Goal: Information Seeking & Learning: Compare options

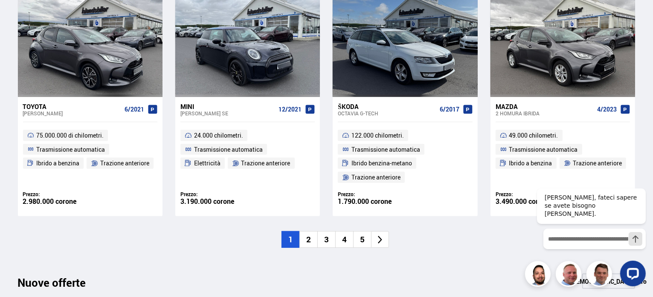
scroll to position [678, 0]
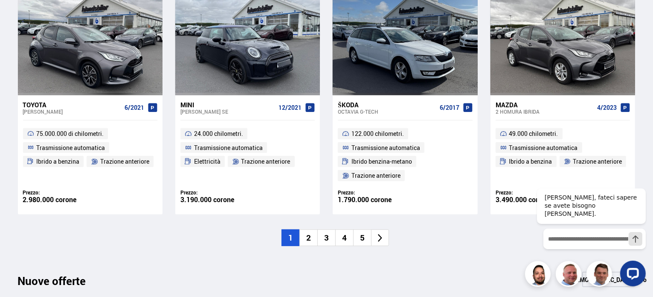
click at [313, 240] on li "2" at bounding box center [309, 237] width 18 height 17
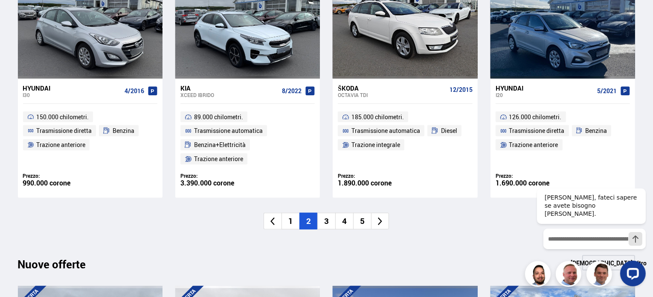
scroll to position [710, 0]
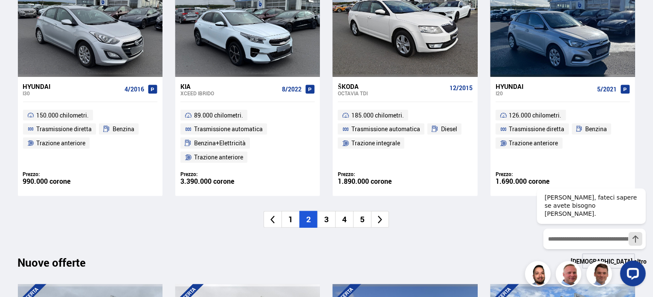
click at [334, 213] on li "3" at bounding box center [326, 219] width 18 height 17
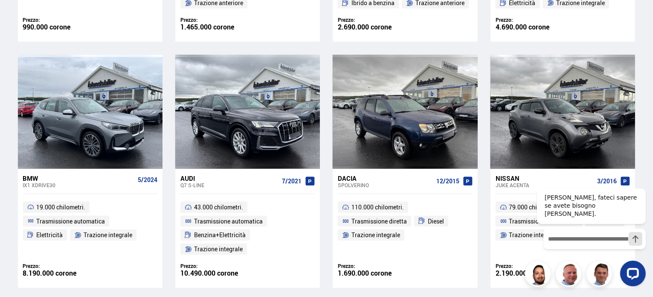
scroll to position [614, 0]
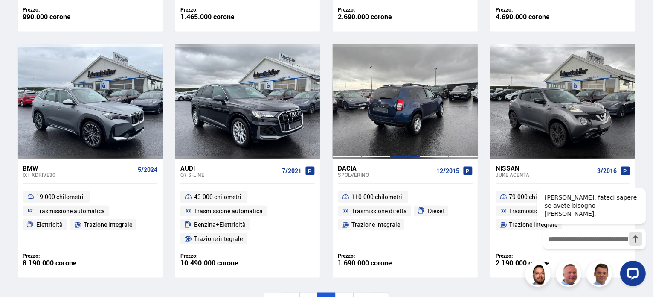
click at [396, 93] on div at bounding box center [405, 101] width 29 height 114
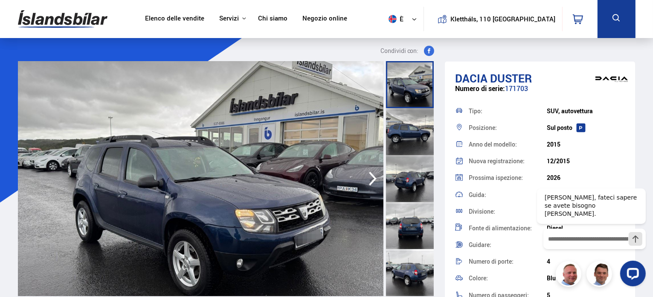
click at [368, 181] on icon "button" at bounding box center [372, 178] width 17 height 20
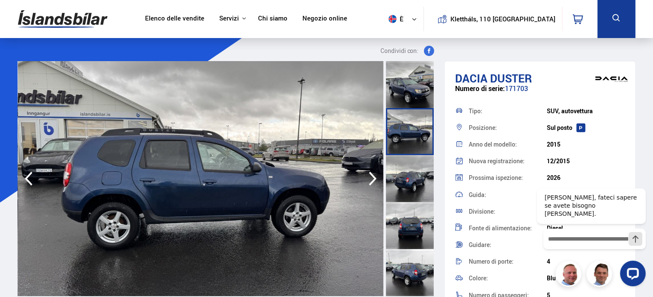
click at [368, 181] on icon "button" at bounding box center [372, 178] width 17 height 20
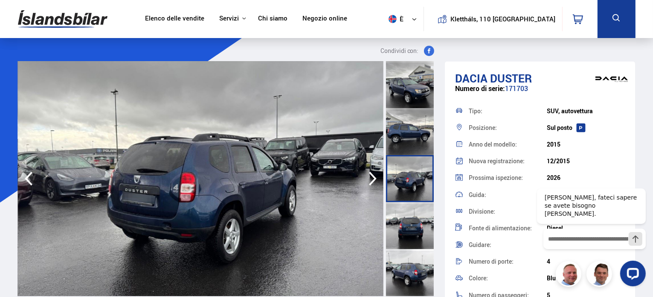
click at [368, 181] on icon "button" at bounding box center [372, 178] width 17 height 20
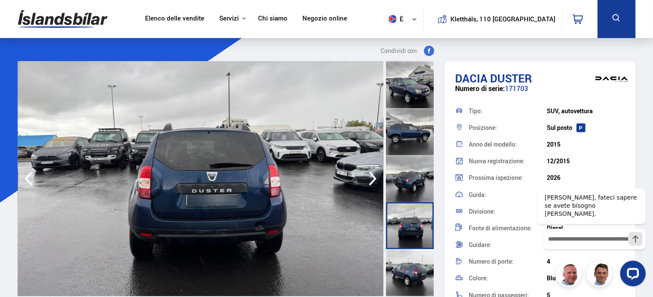
click at [368, 181] on icon "button" at bounding box center [372, 178] width 17 height 20
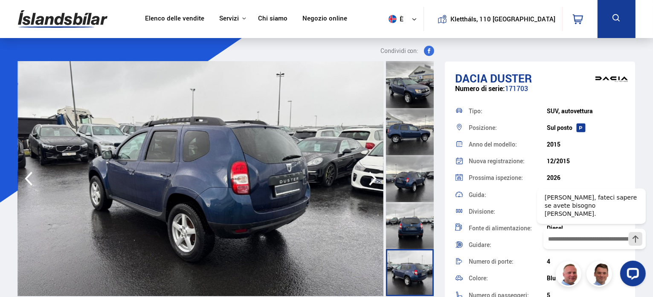
click at [368, 181] on icon "button" at bounding box center [372, 178] width 17 height 20
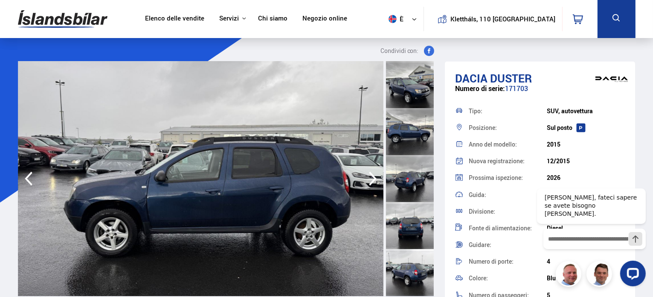
click at [368, 181] on icon "button" at bounding box center [372, 178] width 17 height 20
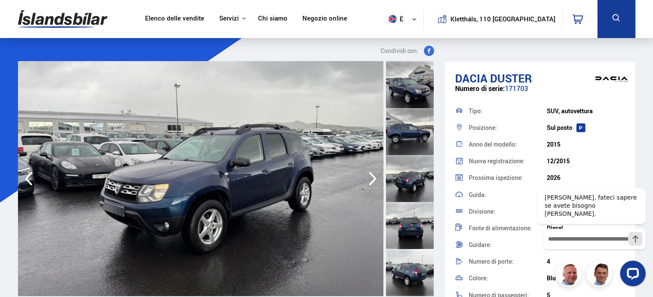
click at [368, 181] on icon "button" at bounding box center [372, 178] width 17 height 20
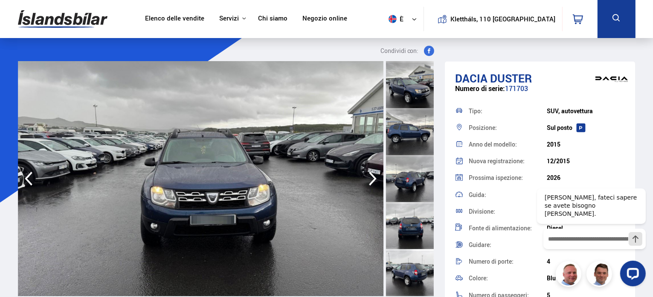
click at [368, 181] on icon "button" at bounding box center [372, 178] width 17 height 20
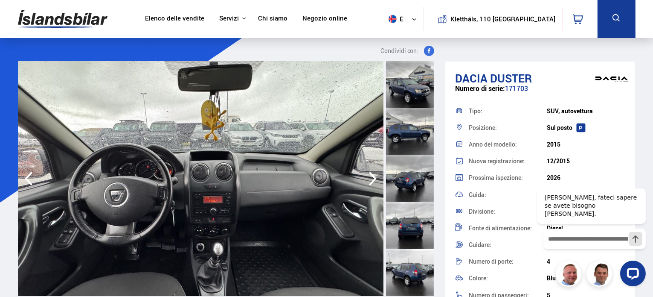
click at [368, 181] on icon "button" at bounding box center [372, 178] width 17 height 20
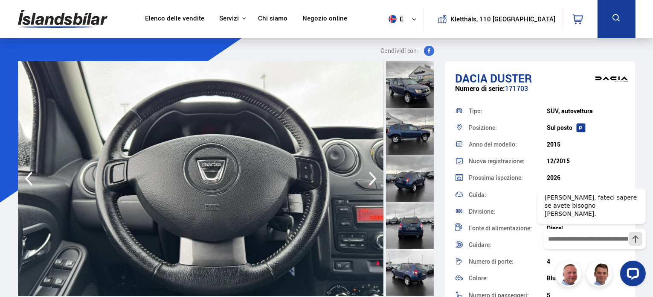
click at [368, 181] on icon "button" at bounding box center [372, 178] width 17 height 20
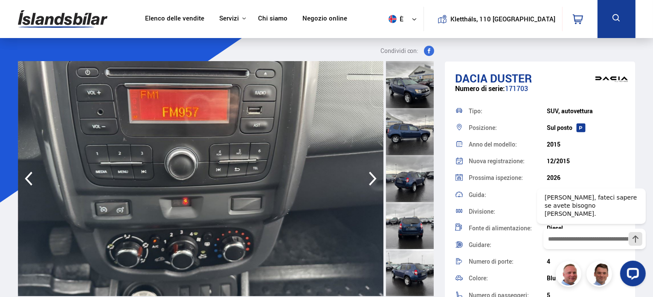
click at [368, 181] on icon "button" at bounding box center [372, 178] width 17 height 20
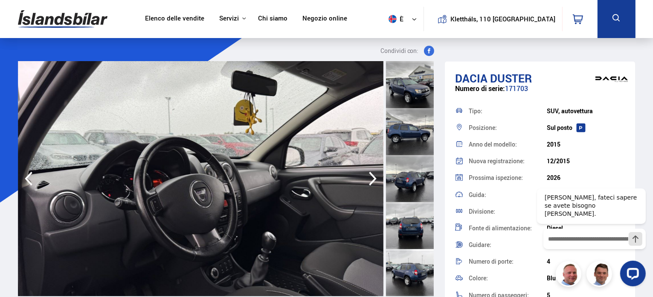
click at [368, 181] on icon "button" at bounding box center [372, 178] width 17 height 20
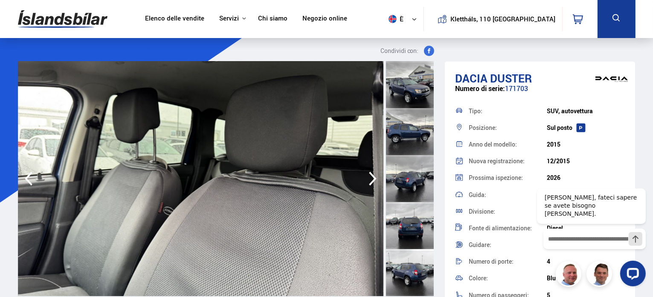
click at [368, 181] on icon "button" at bounding box center [372, 178] width 17 height 20
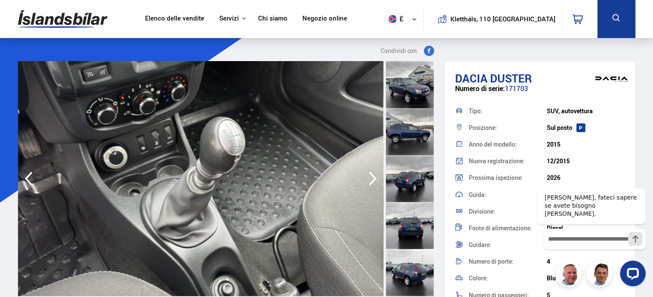
click at [368, 181] on icon "button" at bounding box center [372, 178] width 17 height 20
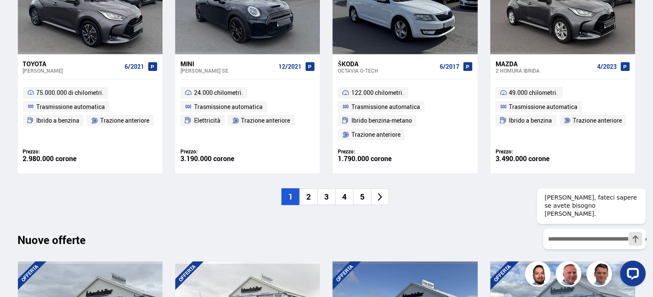
scroll to position [708, 0]
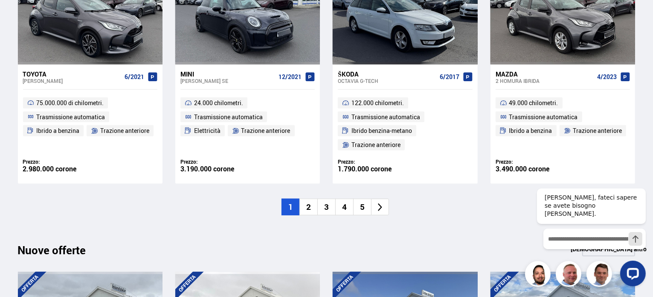
click at [312, 206] on li "2" at bounding box center [309, 206] width 18 height 17
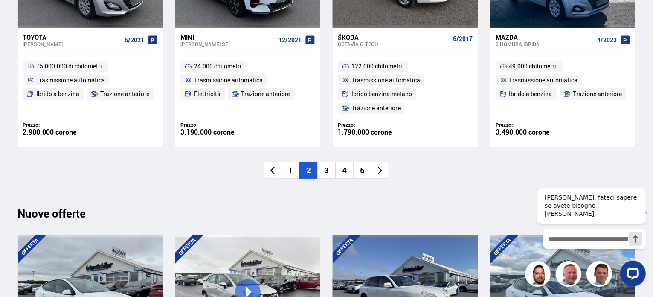
scroll to position [748, 0]
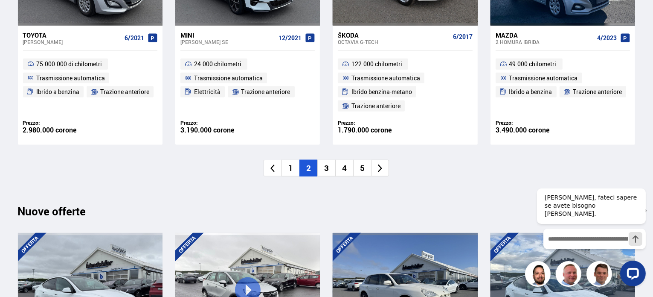
click at [325, 170] on font "3" at bounding box center [326, 167] width 5 height 11
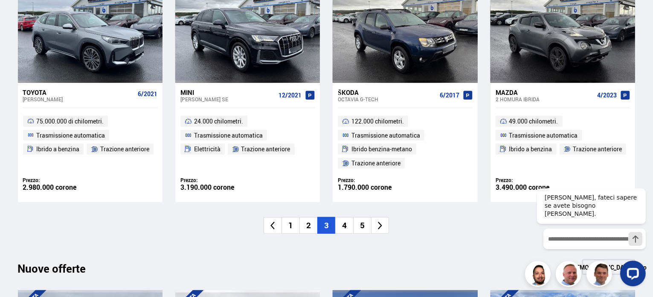
scroll to position [692, 0]
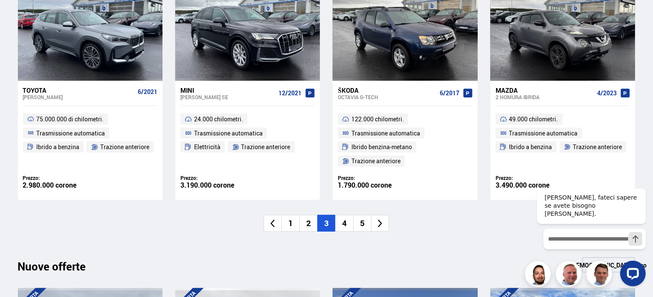
click at [348, 223] on li "4" at bounding box center [344, 223] width 18 height 17
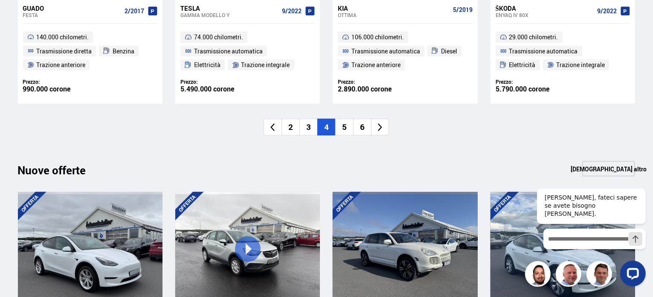
scroll to position [778, 0]
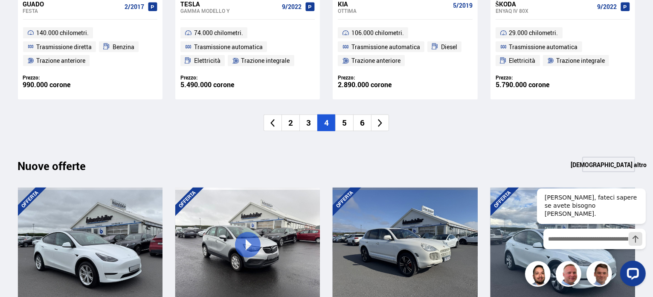
click at [347, 125] on li "5" at bounding box center [344, 122] width 18 height 17
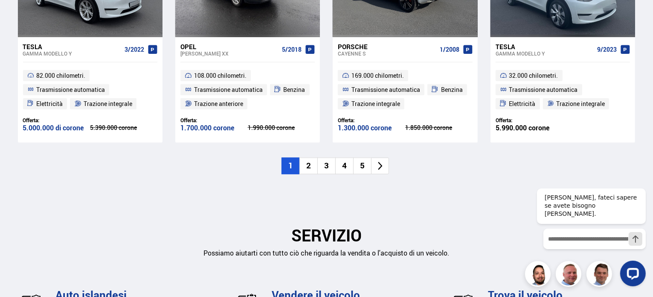
scroll to position [1089, 0]
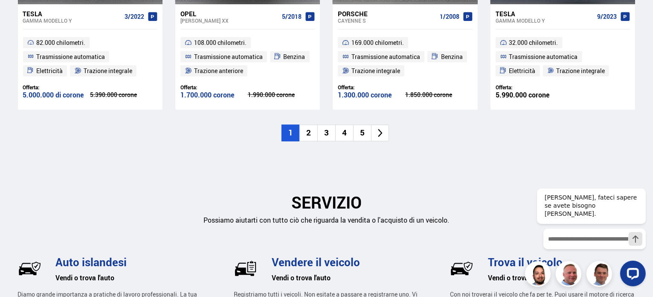
click at [345, 133] on font "4" at bounding box center [344, 132] width 5 height 11
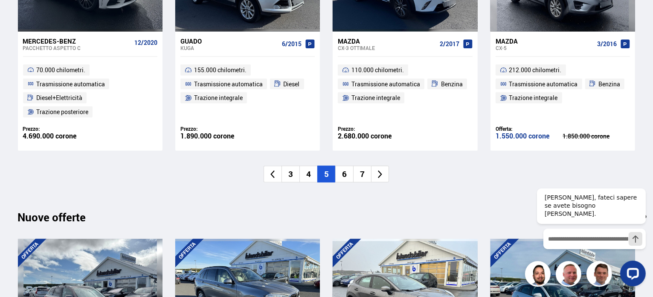
scroll to position [749, 0]
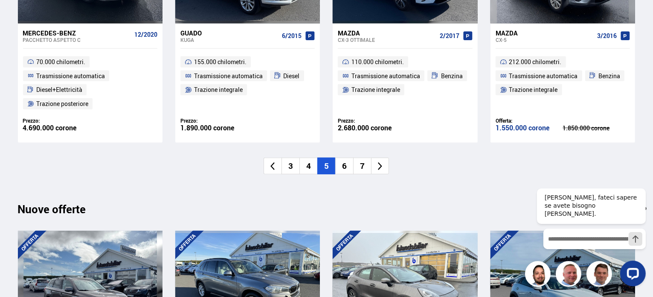
click at [348, 158] on li "6" at bounding box center [344, 165] width 18 height 17
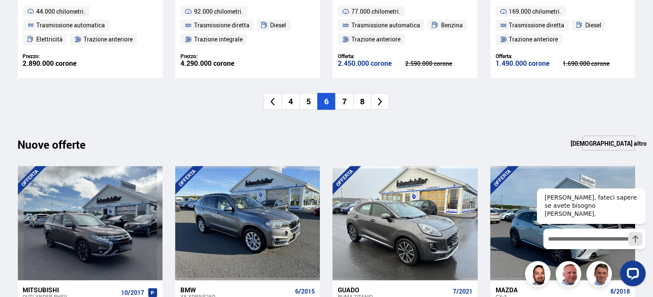
scroll to position [806, 0]
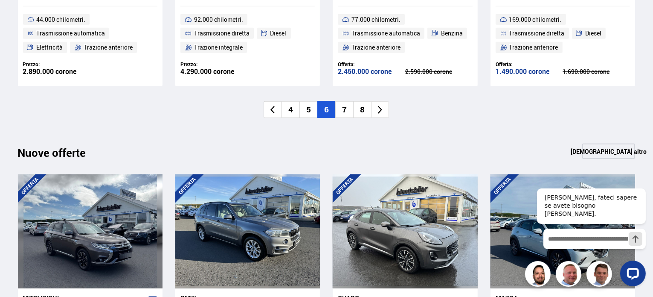
click at [347, 108] on li "7" at bounding box center [344, 109] width 18 height 17
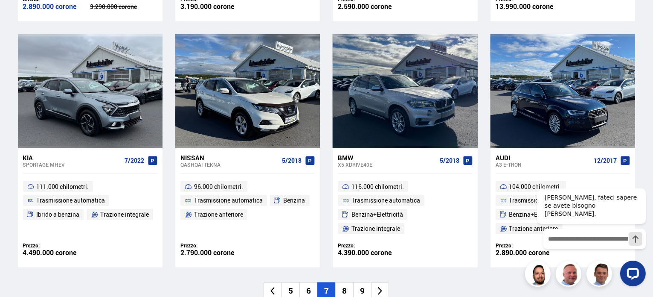
scroll to position [620, 0]
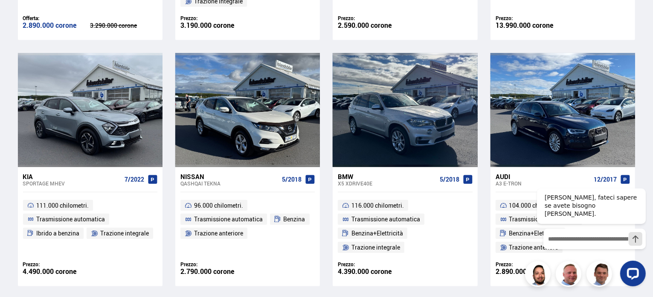
click at [652, 131] on div "Elenco delle vendite Servizi Auto islandesi [DOMAIN_NAME] Difesa islandese Istr…" at bounding box center [326, 295] width 653 height 1831
click at [652, 129] on div "Elenco delle vendite Servizi Auto islandesi [DOMAIN_NAME] Difesa islandese Istr…" at bounding box center [326, 295] width 653 height 1831
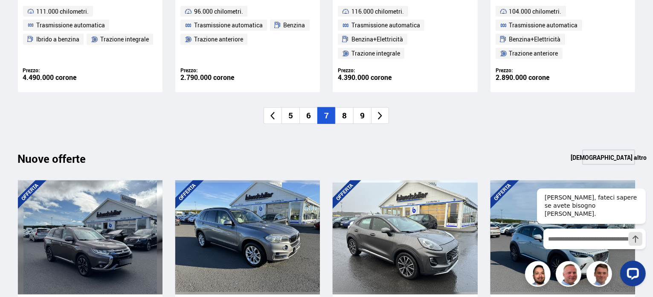
scroll to position [809, 0]
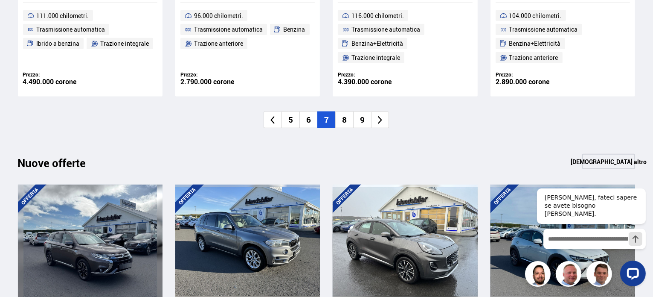
click at [344, 122] on font "8" at bounding box center [344, 119] width 5 height 11
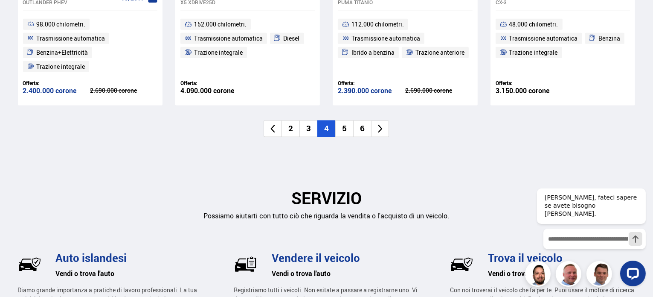
scroll to position [1096, 0]
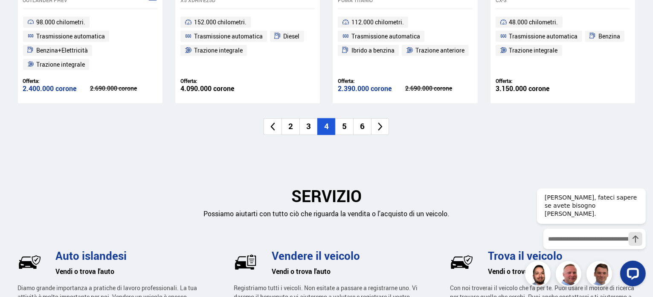
click at [349, 134] on li "5" at bounding box center [344, 126] width 18 height 17
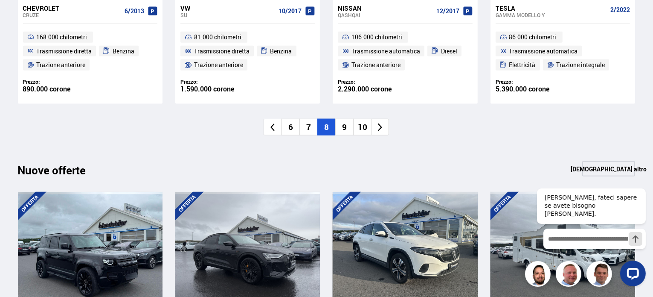
scroll to position [776, 0]
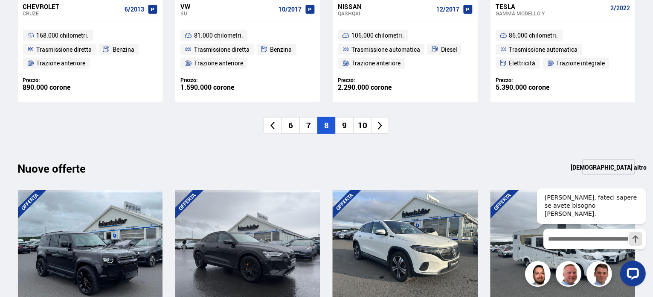
click at [342, 128] on li "9" at bounding box center [344, 125] width 18 height 17
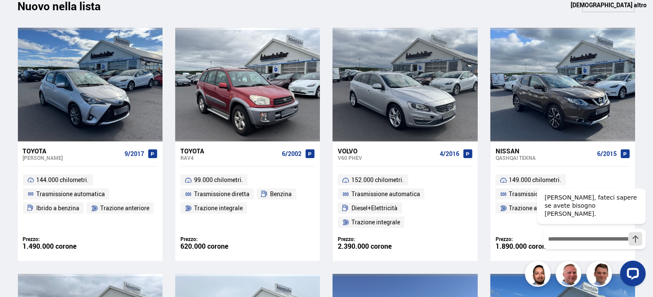
scroll to position [391, 0]
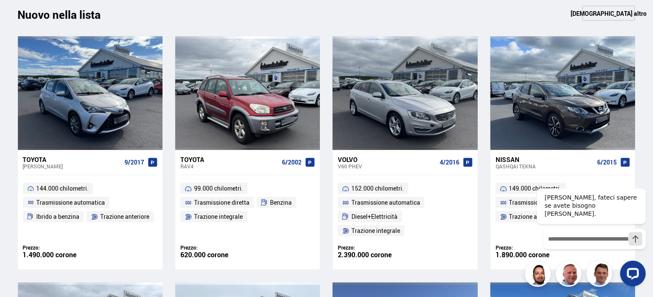
drag, startPoint x: 650, startPoint y: 104, endPoint x: 652, endPoint y: 109, distance: 5.0
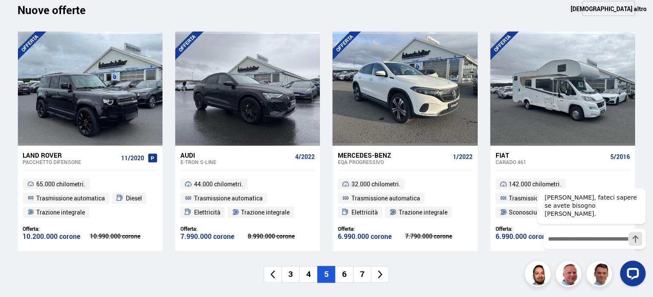
scroll to position [964, 0]
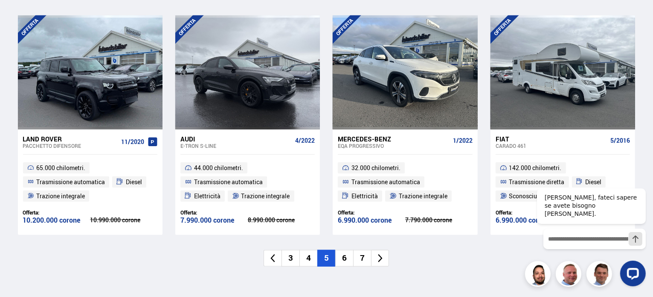
drag, startPoint x: 652, startPoint y: 201, endPoint x: 652, endPoint y: 217, distance: 15.8
click at [346, 257] on font "6" at bounding box center [344, 257] width 5 height 11
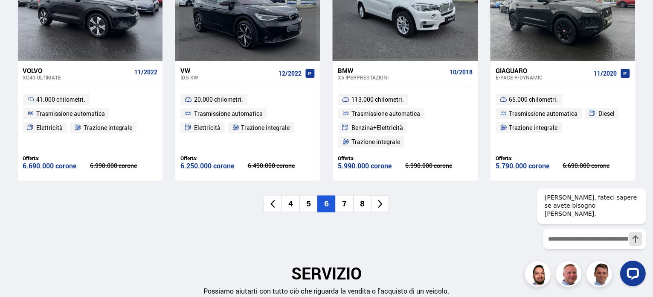
scroll to position [1055, 0]
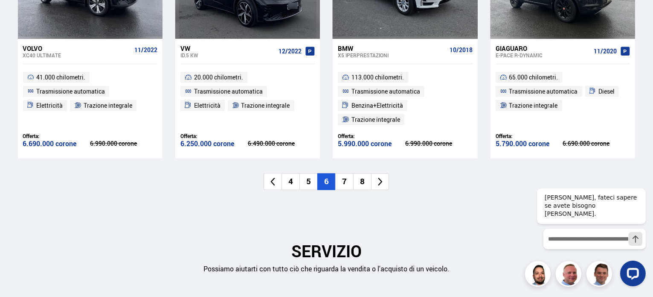
click at [349, 183] on li "7" at bounding box center [344, 181] width 18 height 17
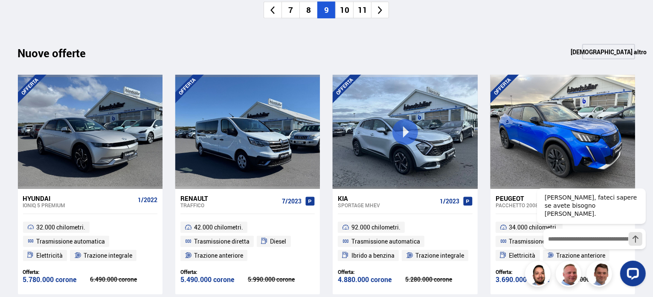
scroll to position [926, 0]
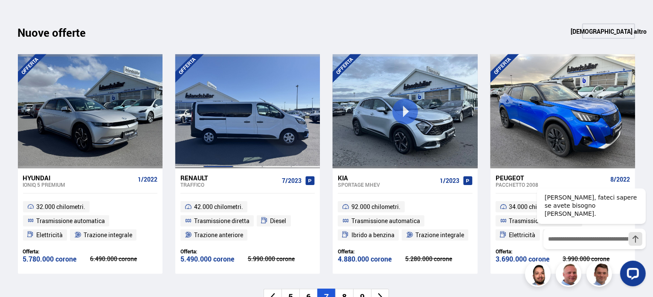
click at [229, 155] on div at bounding box center [218, 111] width 29 height 114
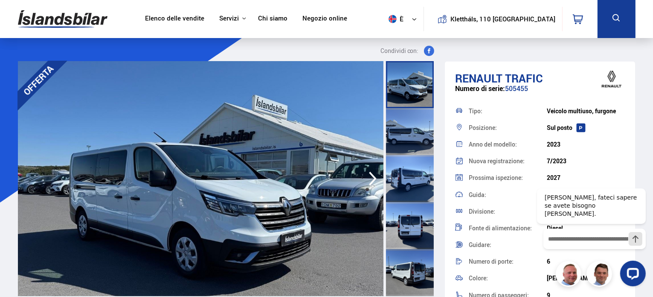
click at [372, 179] on icon "button" at bounding box center [372, 178] width 17 height 20
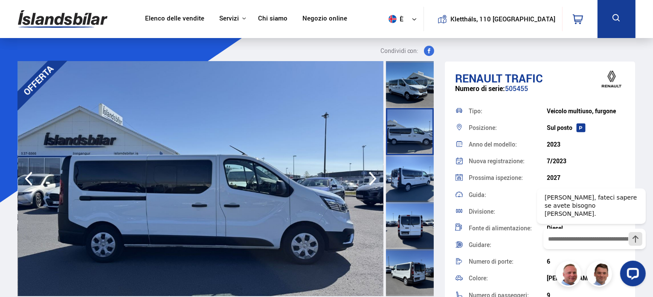
click at [372, 179] on icon "button" at bounding box center [372, 178] width 17 height 20
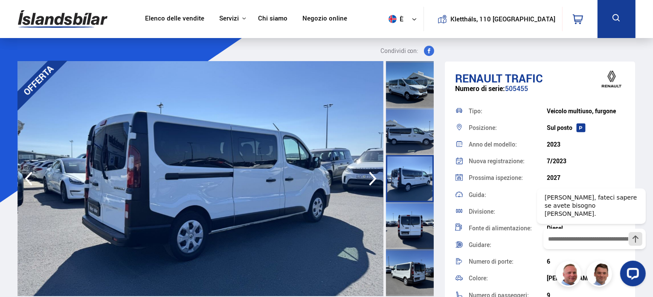
click at [372, 179] on icon "button" at bounding box center [372, 178] width 17 height 20
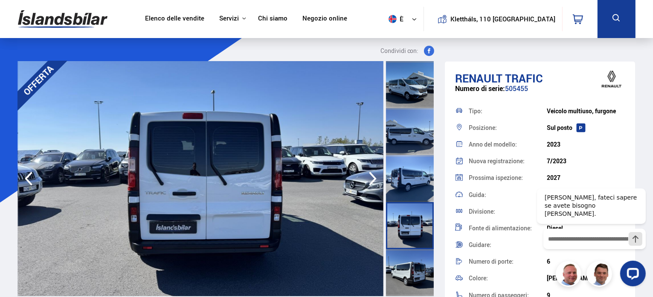
click at [372, 179] on icon "button" at bounding box center [372, 178] width 17 height 20
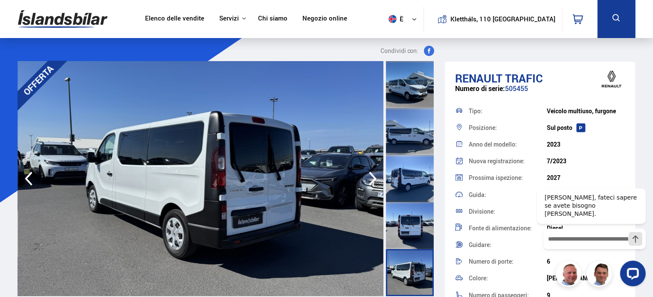
click at [372, 179] on icon "button" at bounding box center [372, 178] width 17 height 20
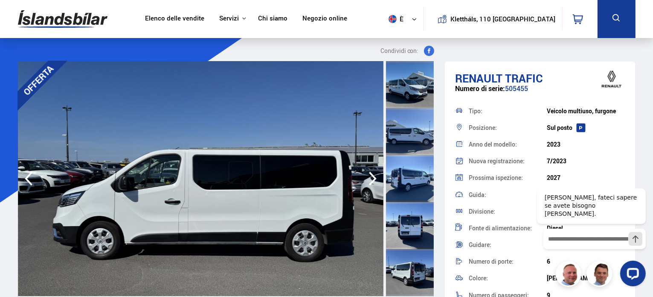
click at [372, 179] on icon "button" at bounding box center [372, 178] width 17 height 20
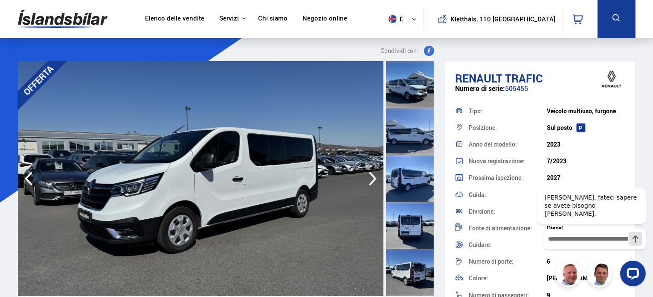
click at [372, 179] on icon "button" at bounding box center [372, 178] width 17 height 20
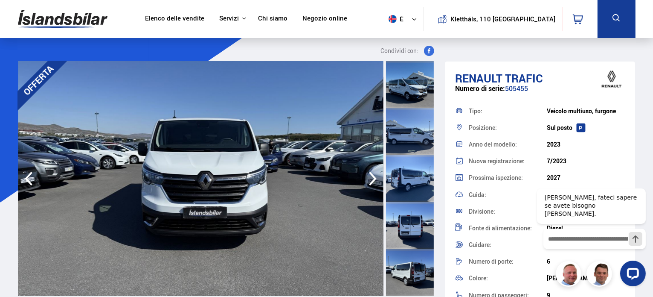
click at [372, 179] on icon "button" at bounding box center [372, 178] width 17 height 20
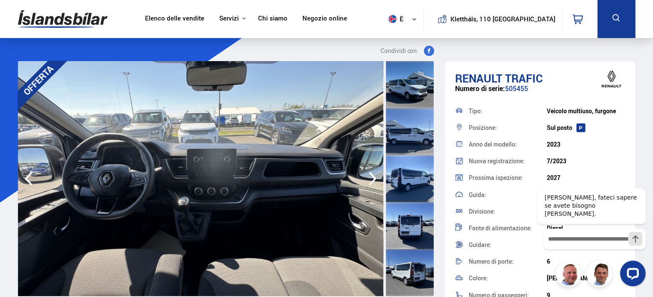
click at [372, 179] on icon "button" at bounding box center [372, 178] width 17 height 20
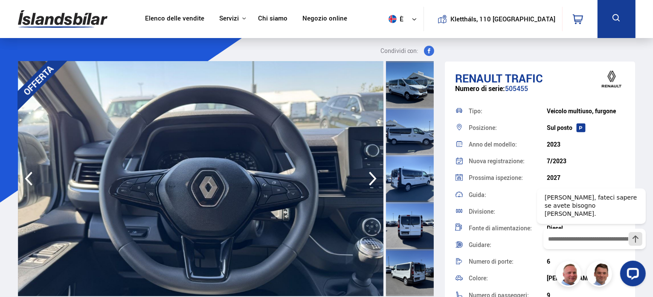
click at [372, 179] on icon "button" at bounding box center [372, 178] width 17 height 20
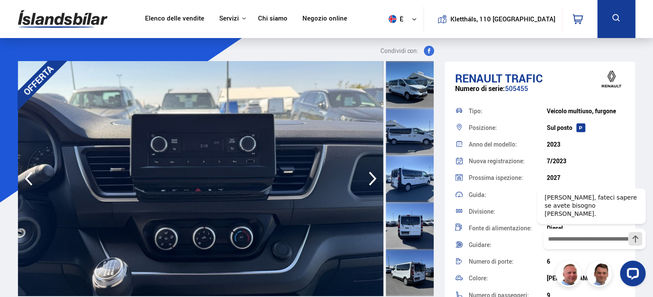
click at [372, 179] on icon "button" at bounding box center [372, 178] width 17 height 20
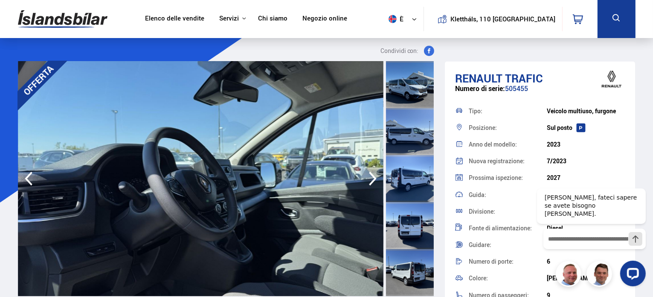
click at [372, 179] on icon "button" at bounding box center [372, 178] width 17 height 20
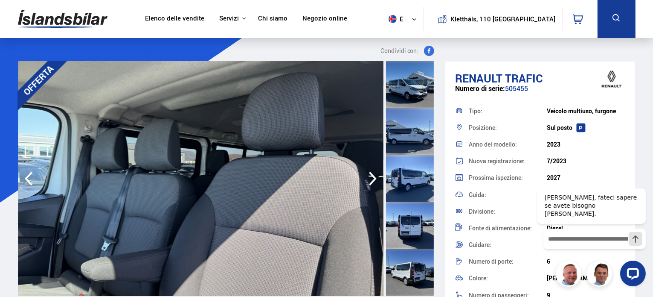
click at [372, 179] on icon "button" at bounding box center [372, 178] width 17 height 20
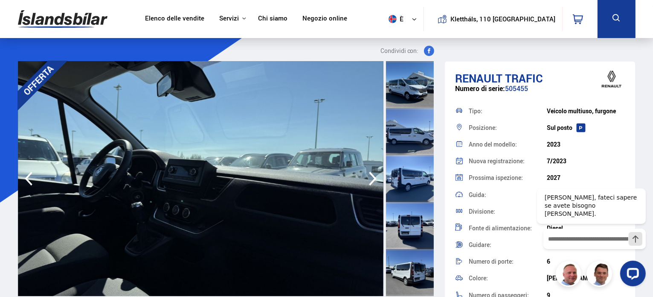
click at [372, 179] on icon "button" at bounding box center [372, 178] width 17 height 20
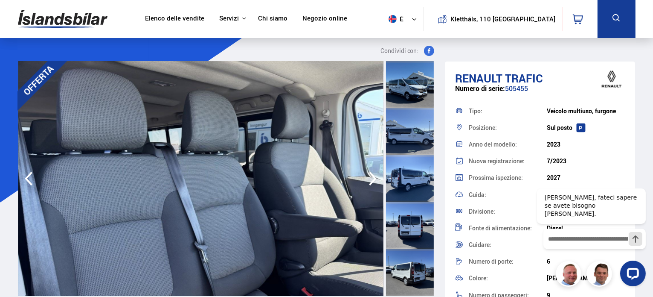
click at [372, 179] on icon "button" at bounding box center [372, 178] width 17 height 20
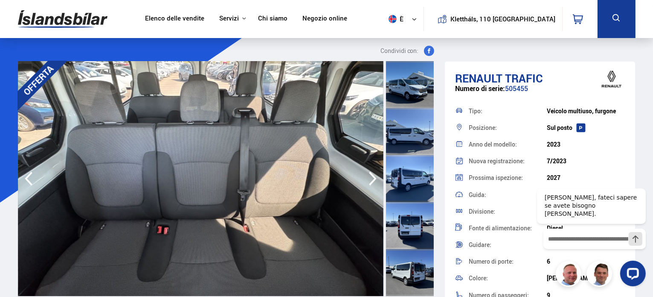
click at [372, 179] on icon "button" at bounding box center [372, 178] width 17 height 20
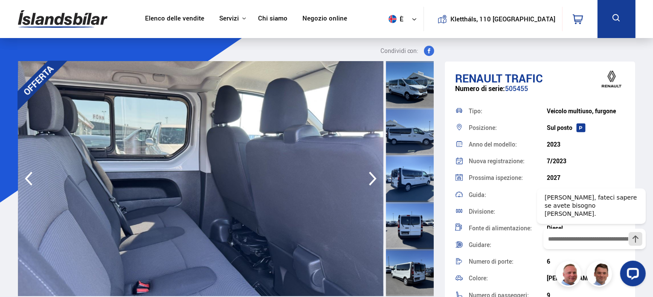
click at [372, 179] on icon "button" at bounding box center [372, 178] width 17 height 20
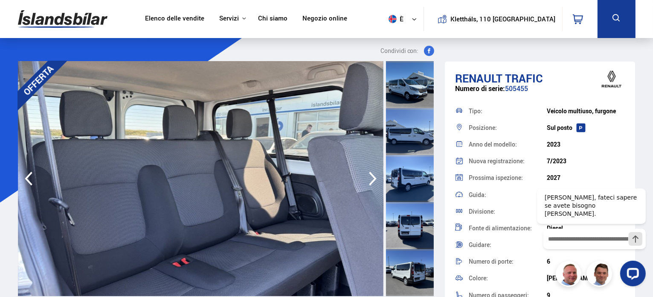
click at [372, 179] on icon "button" at bounding box center [372, 178] width 17 height 20
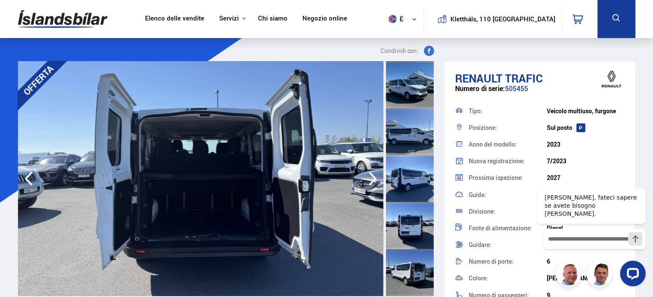
click at [372, 179] on icon "button" at bounding box center [372, 178] width 17 height 20
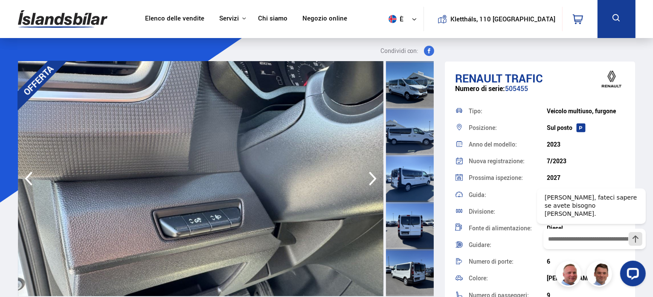
click at [372, 179] on icon "button" at bounding box center [372, 178] width 17 height 20
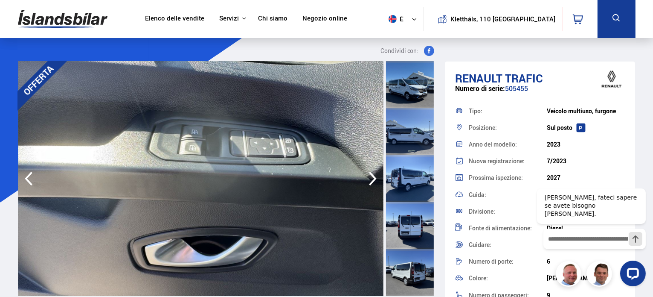
click at [372, 179] on icon "button" at bounding box center [372, 178] width 17 height 20
